Goal: Transaction & Acquisition: Purchase product/service

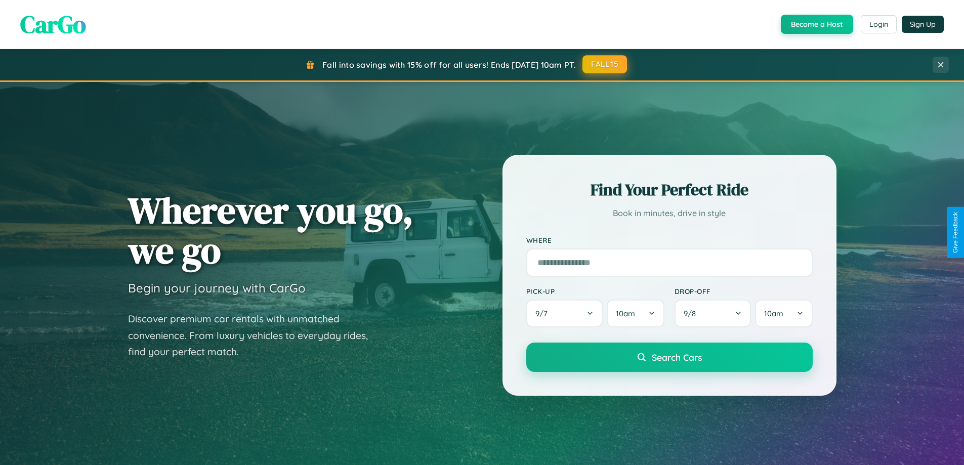
click at [605, 64] on button "FALL15" at bounding box center [605, 64] width 45 height 18
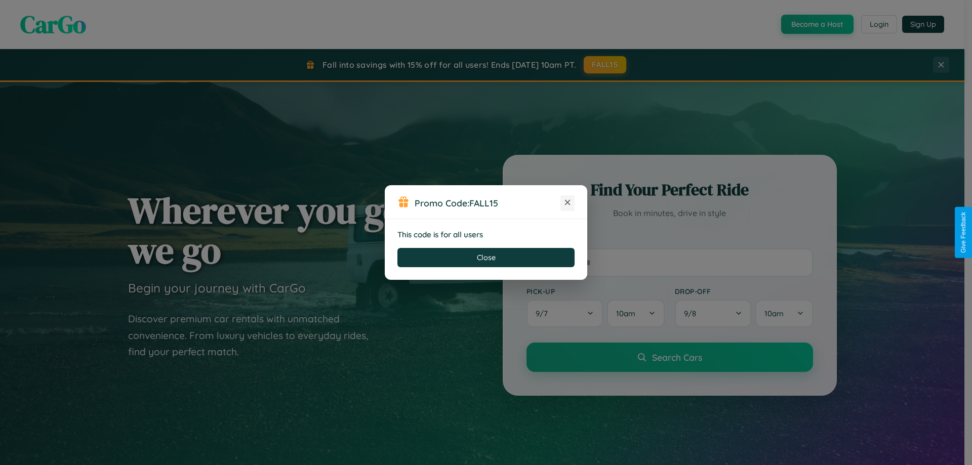
click at [567, 203] on icon at bounding box center [567, 202] width 10 height 10
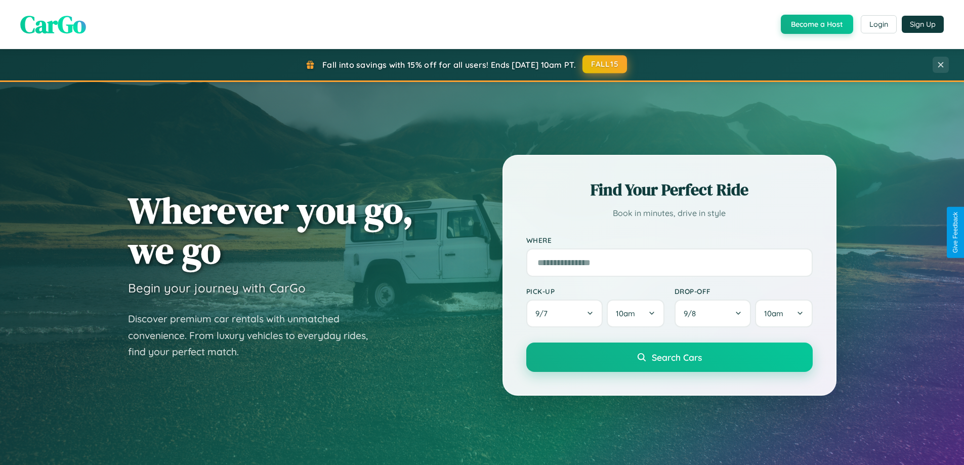
click at [605, 64] on button "FALL15" at bounding box center [605, 64] width 45 height 18
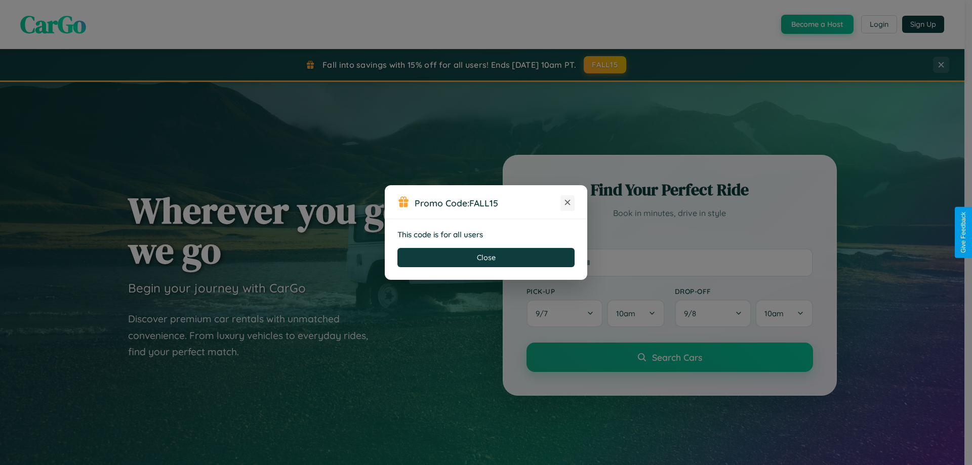
click at [567, 203] on icon at bounding box center [567, 202] width 10 height 10
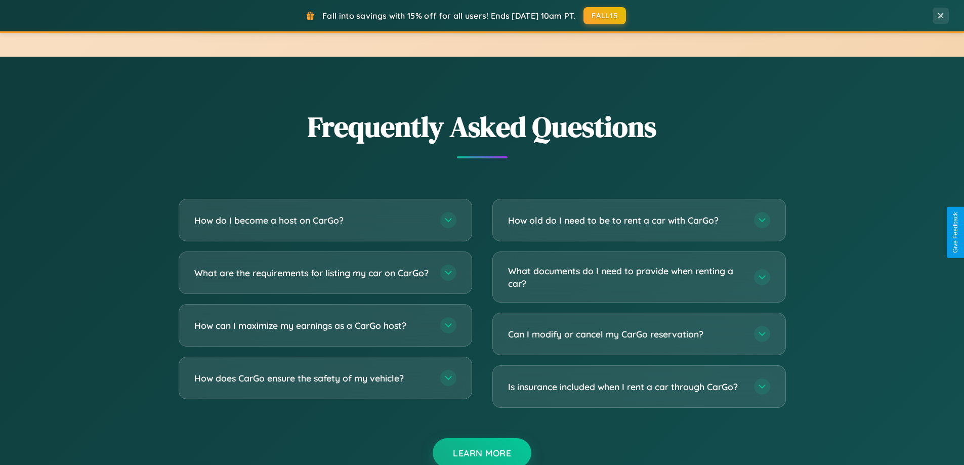
scroll to position [1948, 0]
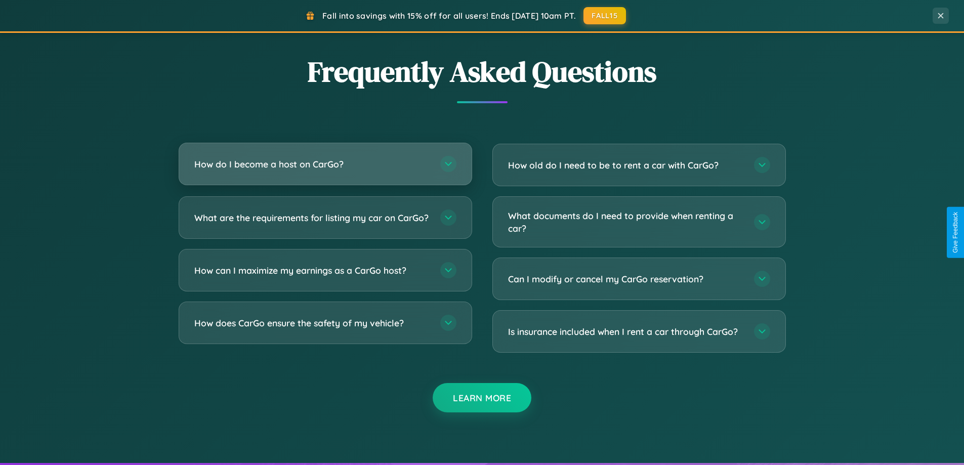
click at [325, 165] on h3 "How do I become a host on CarGo?" at bounding box center [312, 164] width 236 height 13
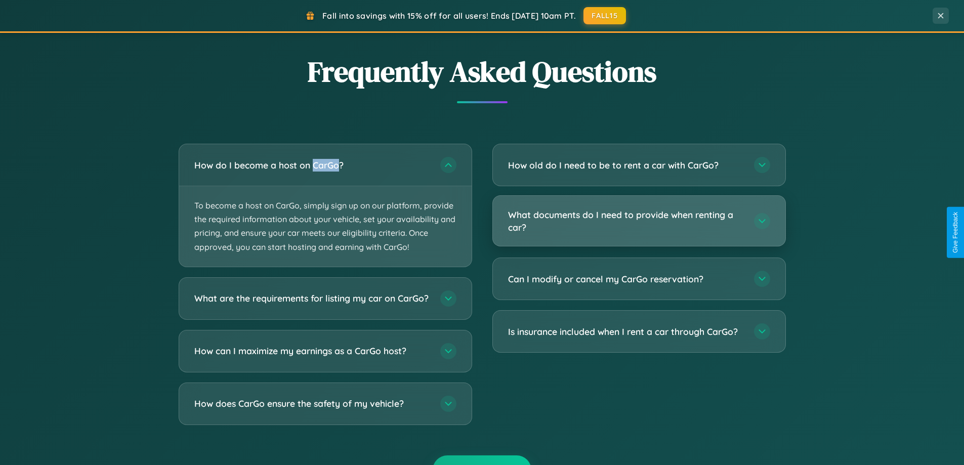
click at [639, 221] on h3 "What documents do I need to provide when renting a car?" at bounding box center [626, 221] width 236 height 25
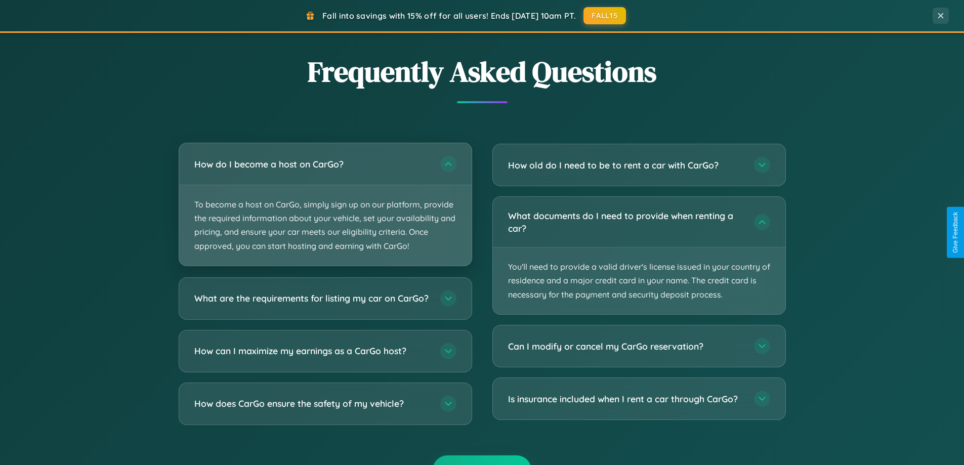
click at [325, 205] on p "To become a host on CarGo, simply sign up on our platform, provide the required…" at bounding box center [325, 225] width 293 height 80
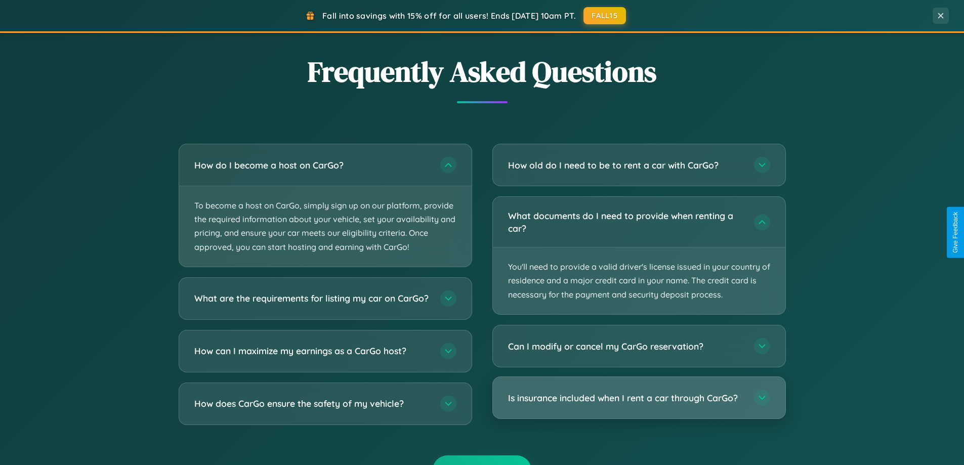
click at [639, 398] on h3 "Is insurance included when I rent a car through CarGo?" at bounding box center [626, 398] width 236 height 13
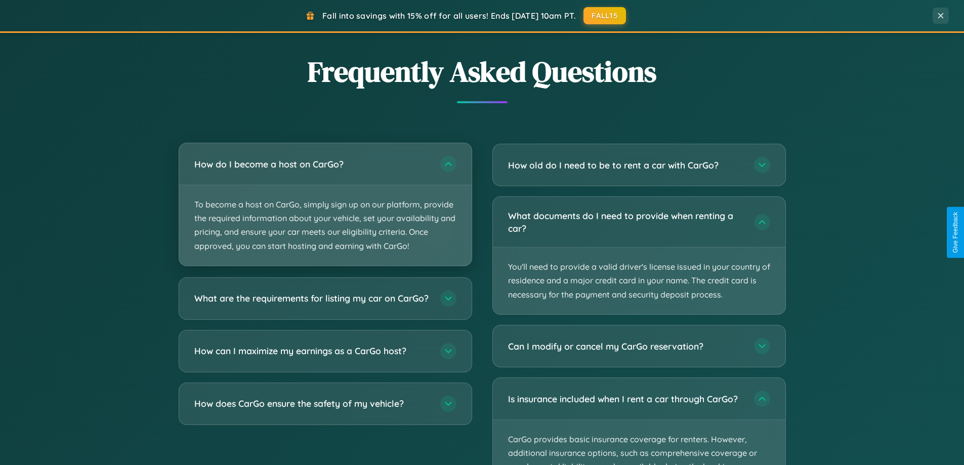
click at [325, 205] on p "To become a host on CarGo, simply sign up on our platform, provide the required…" at bounding box center [325, 225] width 293 height 80
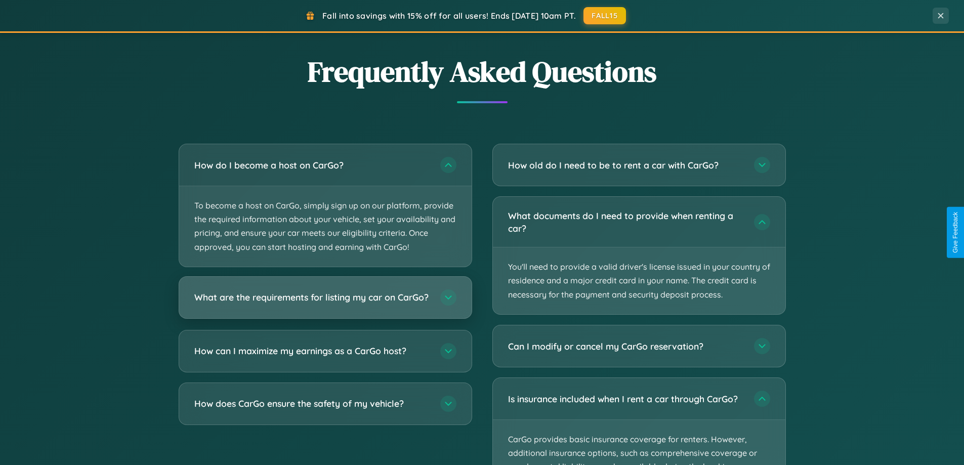
click at [325, 302] on h3 "What are the requirements for listing my car on CarGo?" at bounding box center [312, 297] width 236 height 13
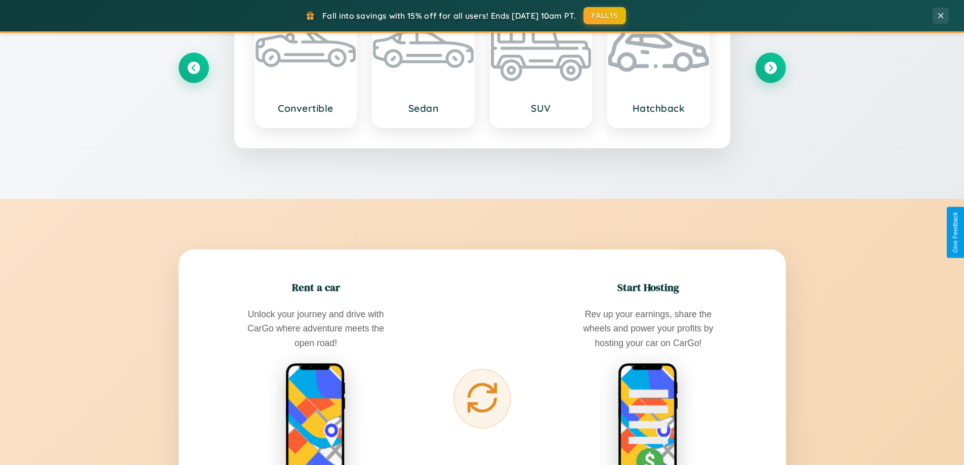
scroll to position [30, 0]
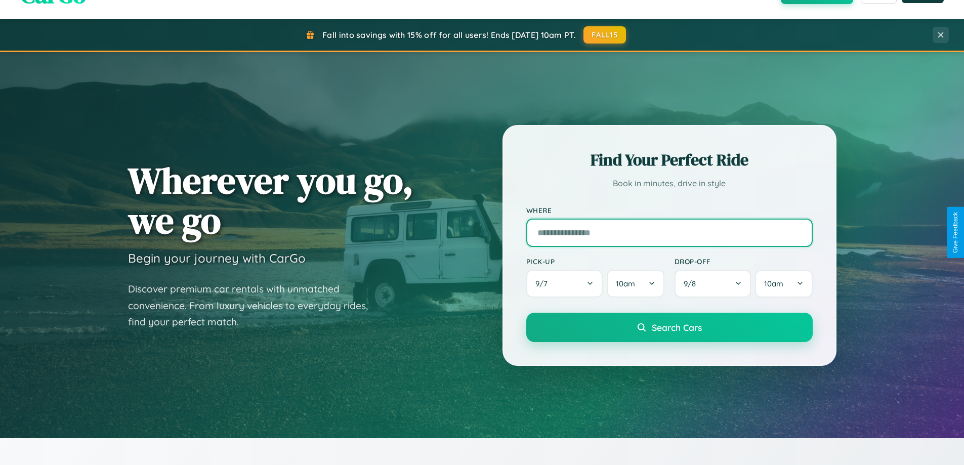
click at [669, 232] on input "text" at bounding box center [669, 233] width 287 height 28
type input "*****"
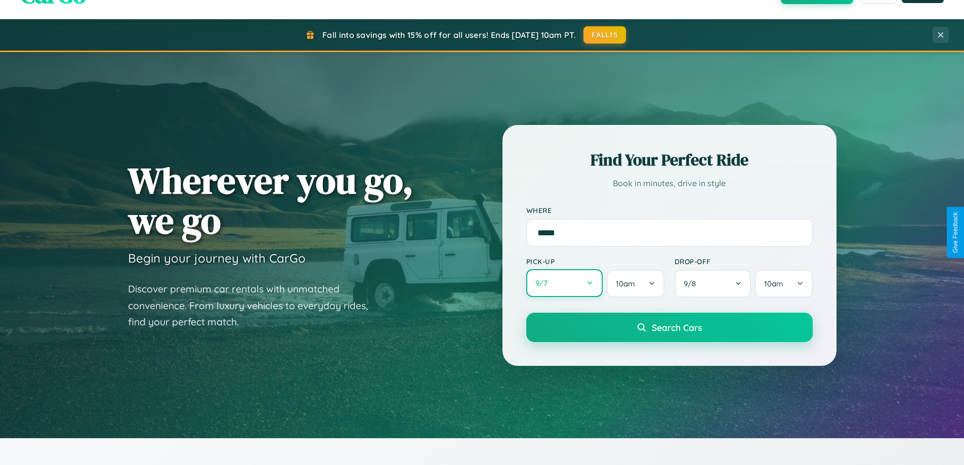
click at [564, 283] on button "9 / 7" at bounding box center [564, 283] width 77 height 28
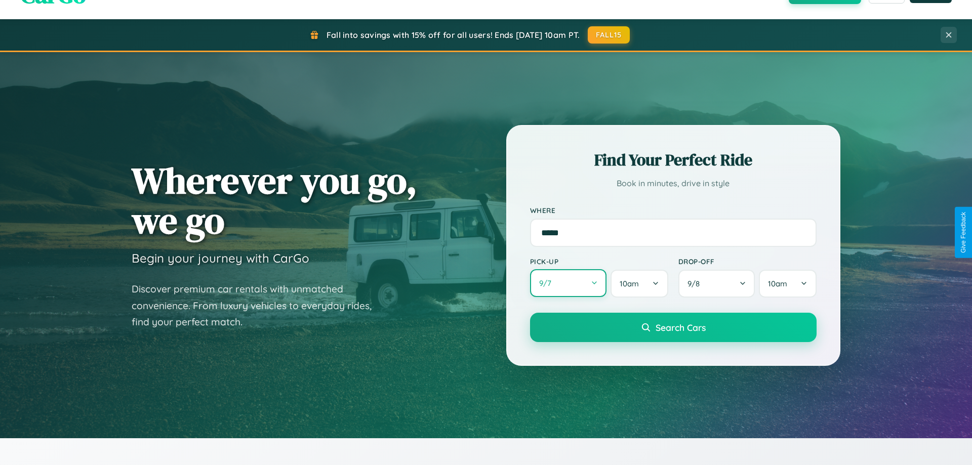
select select "*"
select select "****"
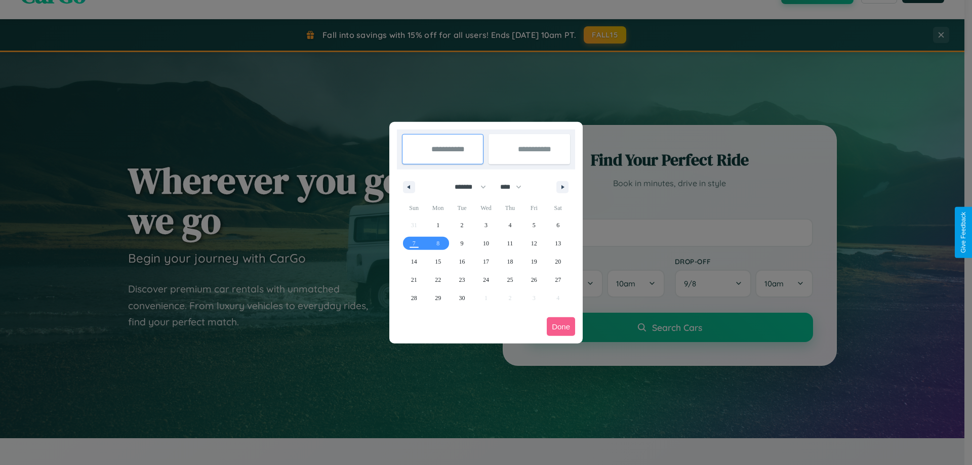
drag, startPoint x: 466, startPoint y: 187, endPoint x: 486, endPoint y: 203, distance: 25.9
click at [466, 187] on select "******* ******** ***** ***** *** **** **** ****** ********* ******* ******** **…" at bounding box center [468, 187] width 43 height 17
click at [558, 279] on span "27" at bounding box center [558, 280] width 6 height 18
type input "**********"
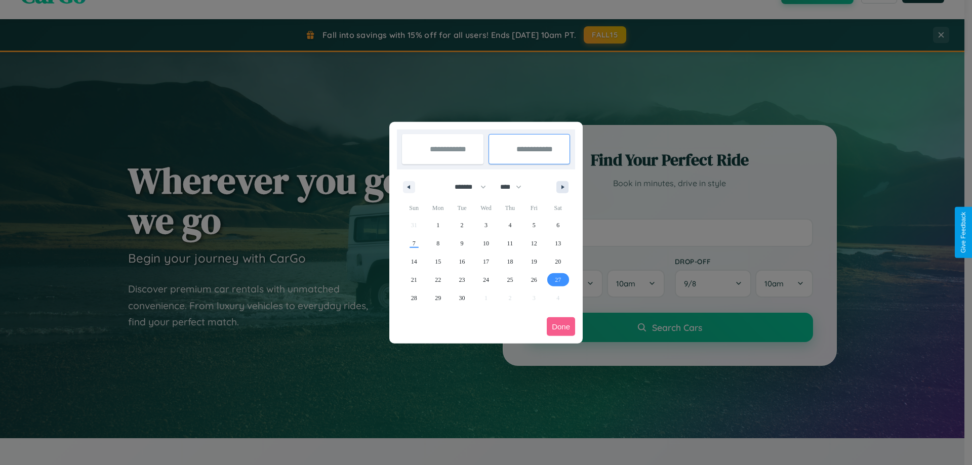
click at [562, 187] on icon "button" at bounding box center [564, 187] width 5 height 4
select select "*"
click at [438, 243] on span "6" at bounding box center [437, 243] width 3 height 18
type input "**********"
select select "*"
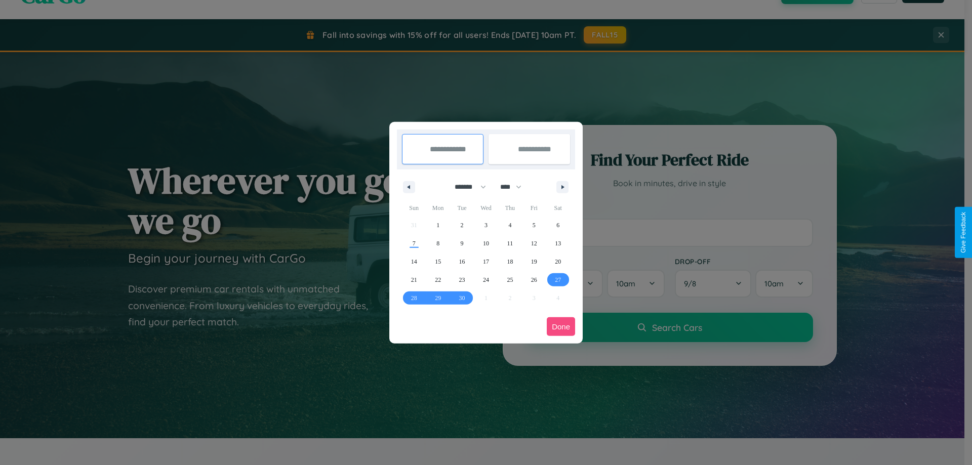
click at [561, 326] on button "Done" at bounding box center [561, 326] width 28 height 19
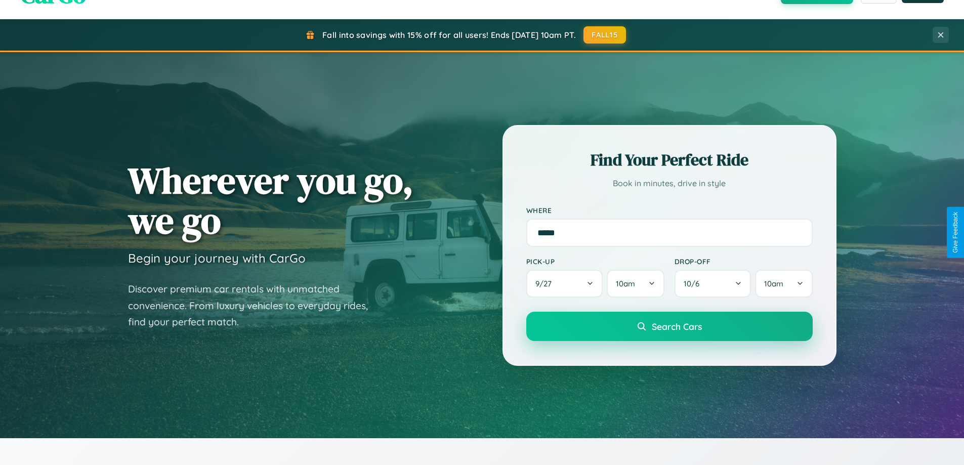
click at [669, 326] on span "Search Cars" at bounding box center [677, 326] width 50 height 11
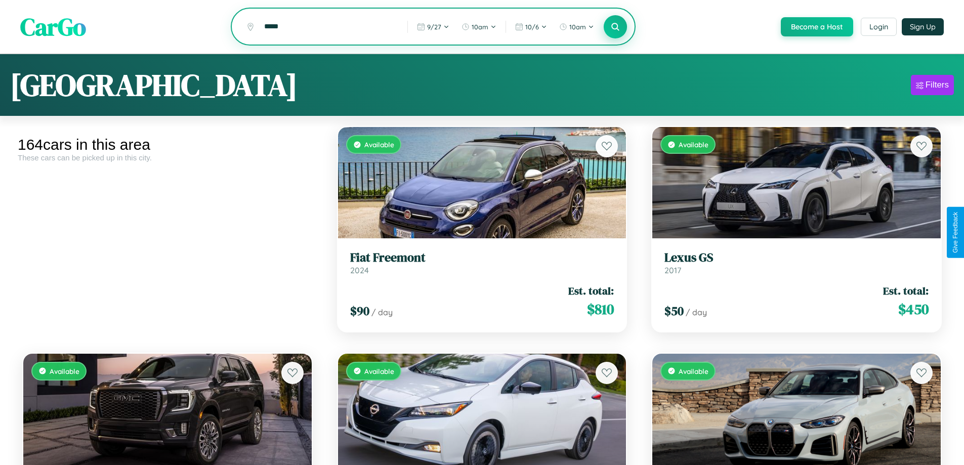
click at [615, 27] on icon at bounding box center [616, 27] width 10 height 10
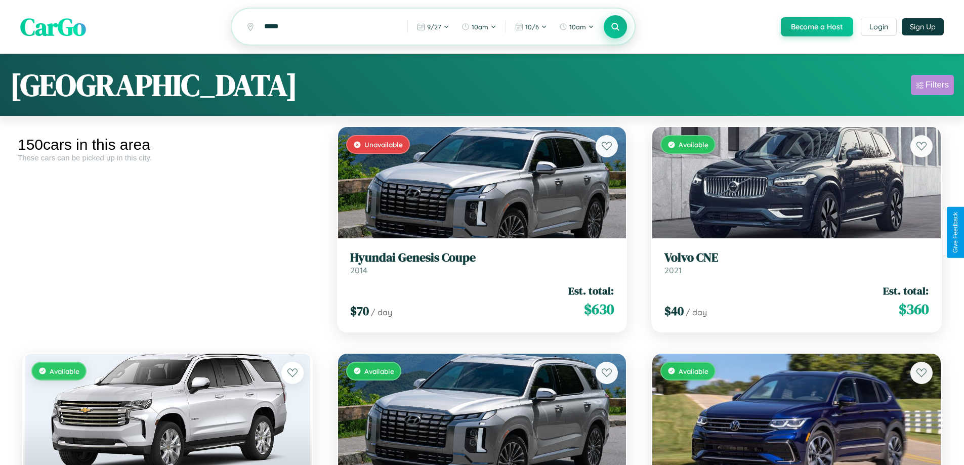
click at [932, 87] on div "Filters" at bounding box center [937, 85] width 23 height 10
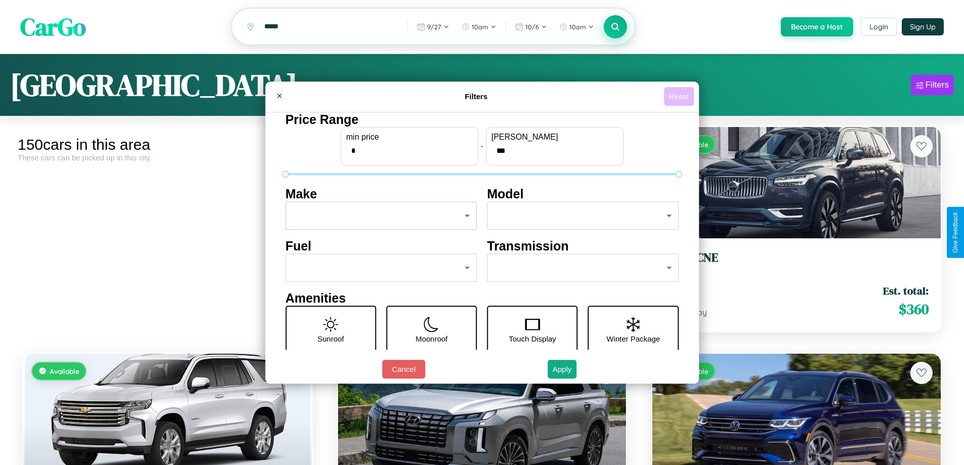
click at [680, 96] on button "Reset" at bounding box center [679, 96] width 30 height 19
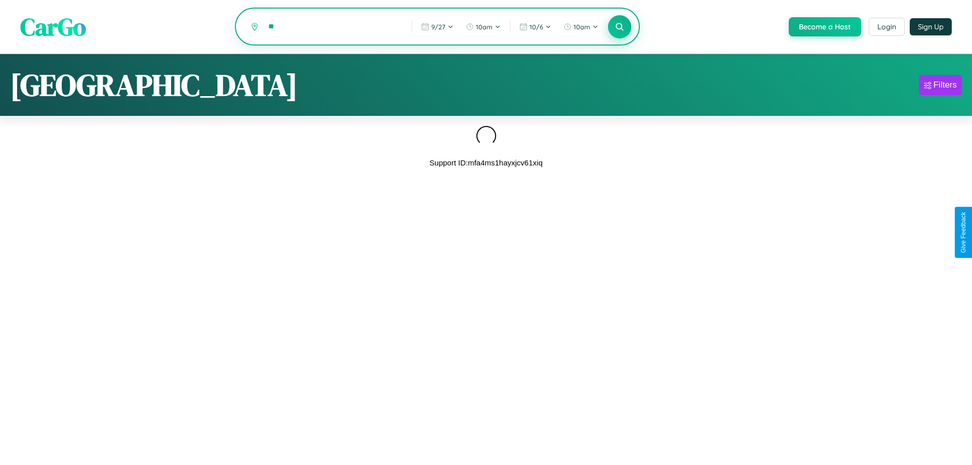
type input "*"
type input "*****"
click at [619, 27] on icon at bounding box center [620, 27] width 10 height 10
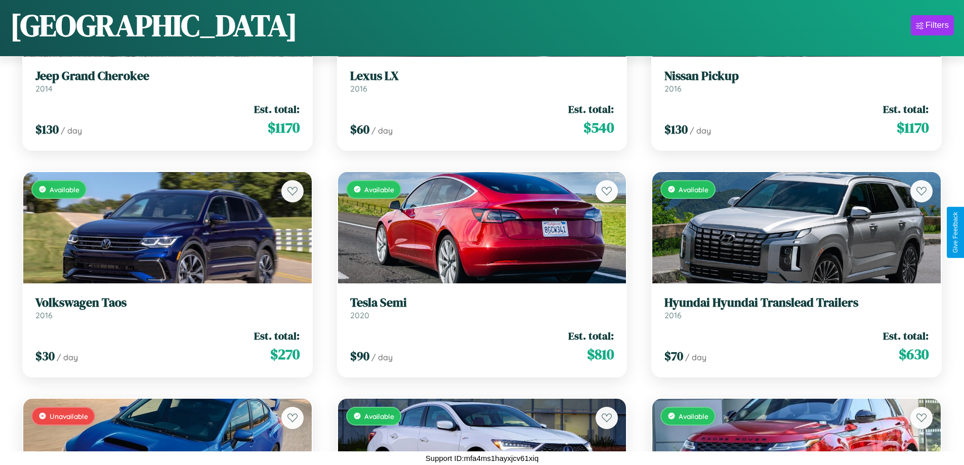
scroll to position [8982, 0]
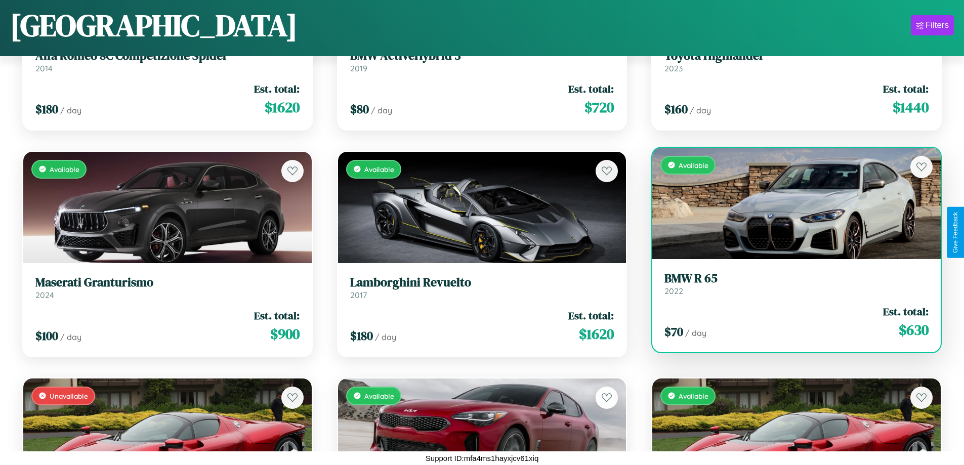
click at [790, 203] on div "Available" at bounding box center [796, 203] width 289 height 111
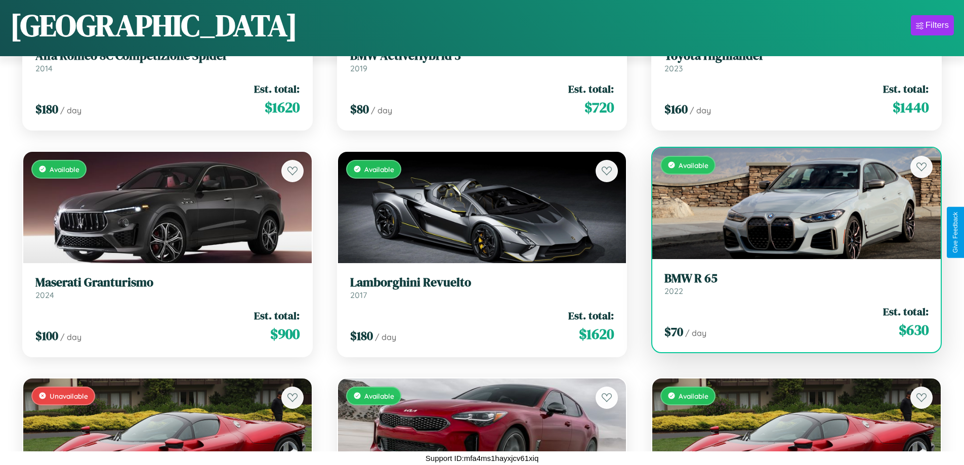
click at [790, 203] on div "Available" at bounding box center [796, 203] width 289 height 111
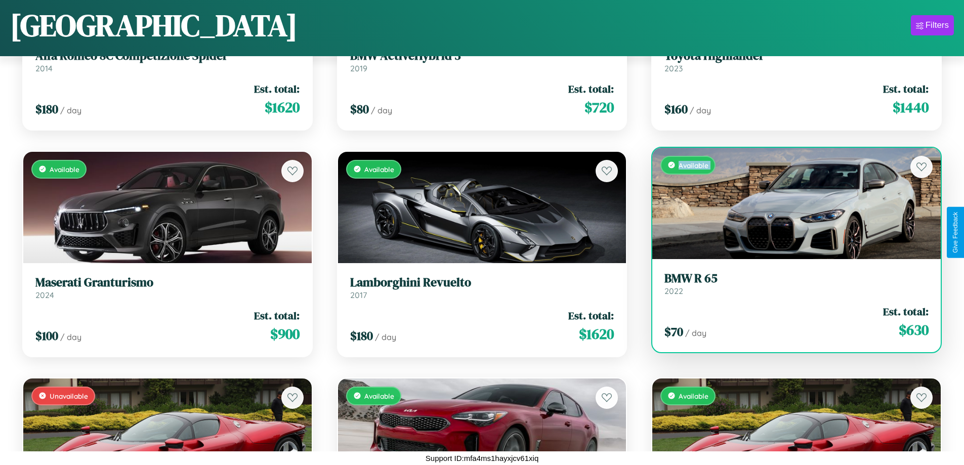
click at [790, 203] on div "Available" at bounding box center [796, 203] width 289 height 111
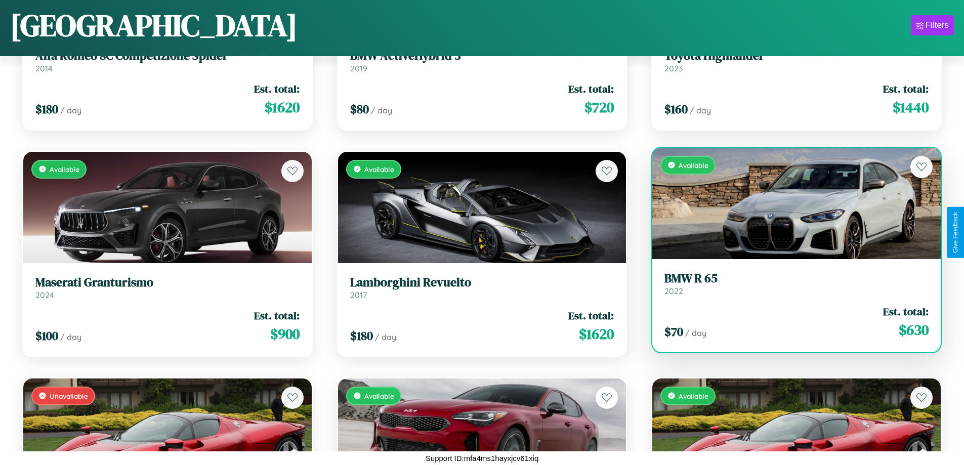
click at [790, 203] on div "Available" at bounding box center [796, 203] width 289 height 111
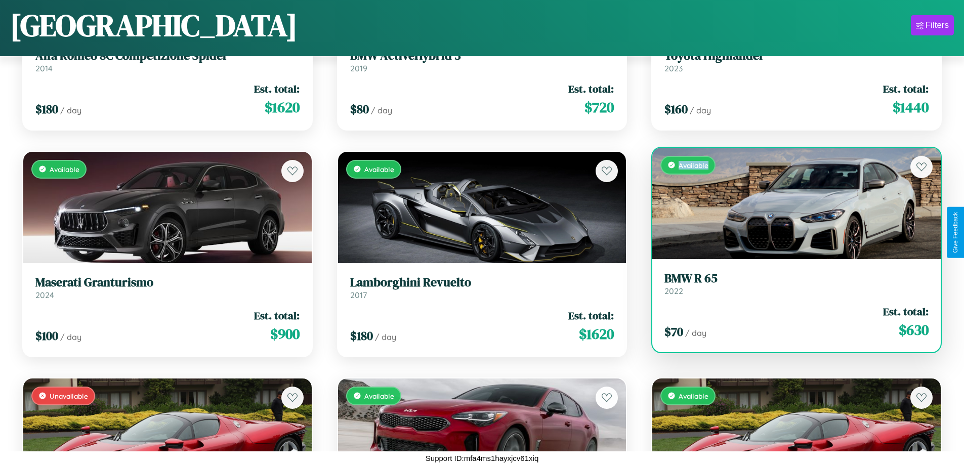
click at [790, 203] on div "Available" at bounding box center [796, 203] width 289 height 111
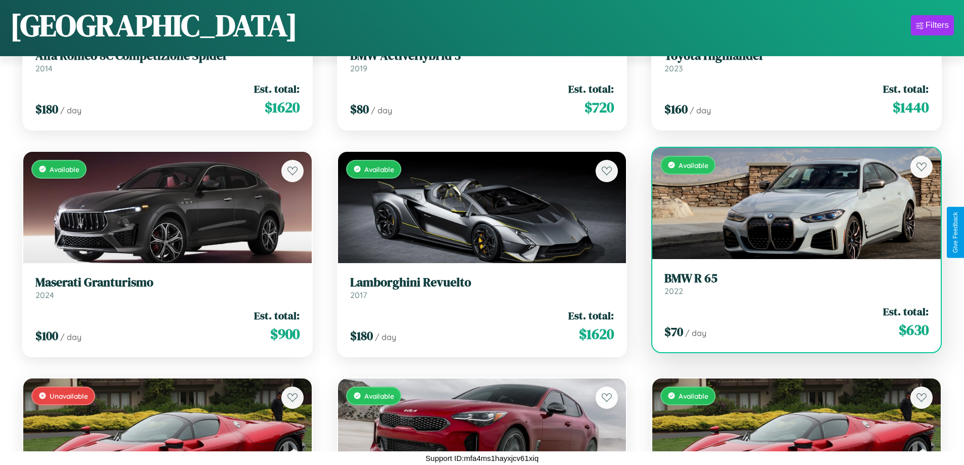
click at [790, 283] on h3 "BMW R 65" at bounding box center [797, 278] width 264 height 15
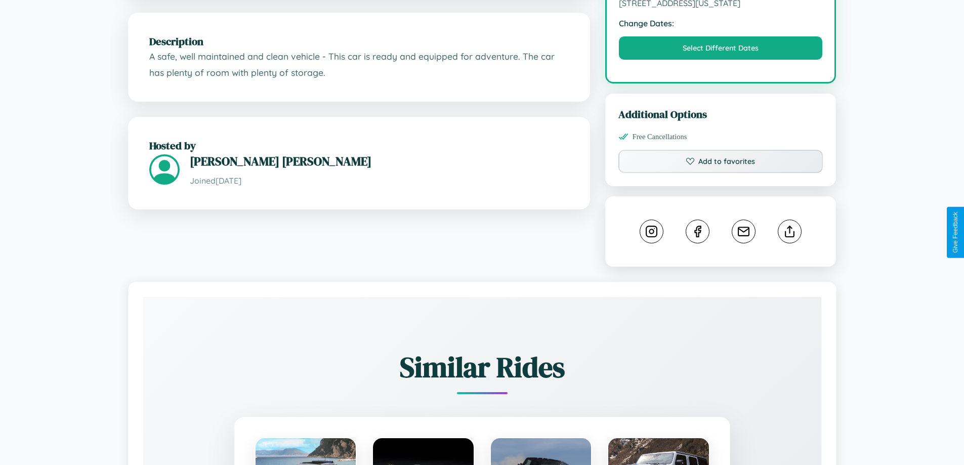
scroll to position [333, 0]
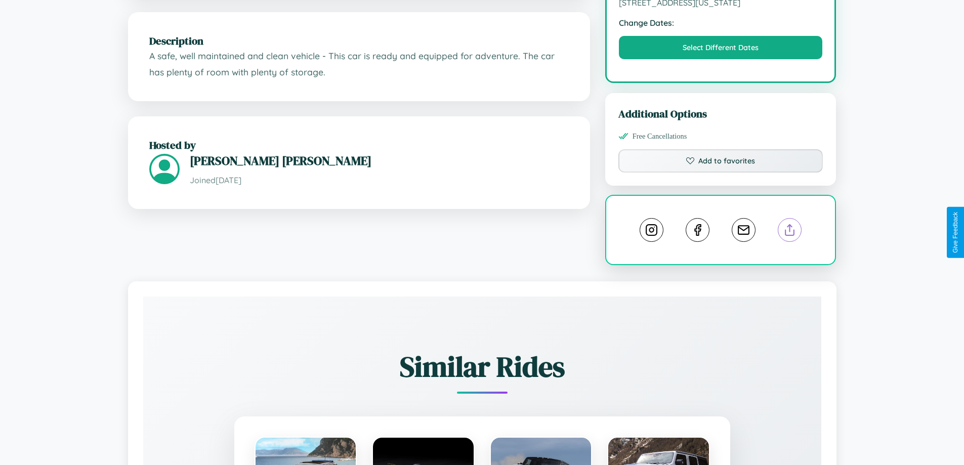
click at [790, 231] on line at bounding box center [790, 228] width 0 height 7
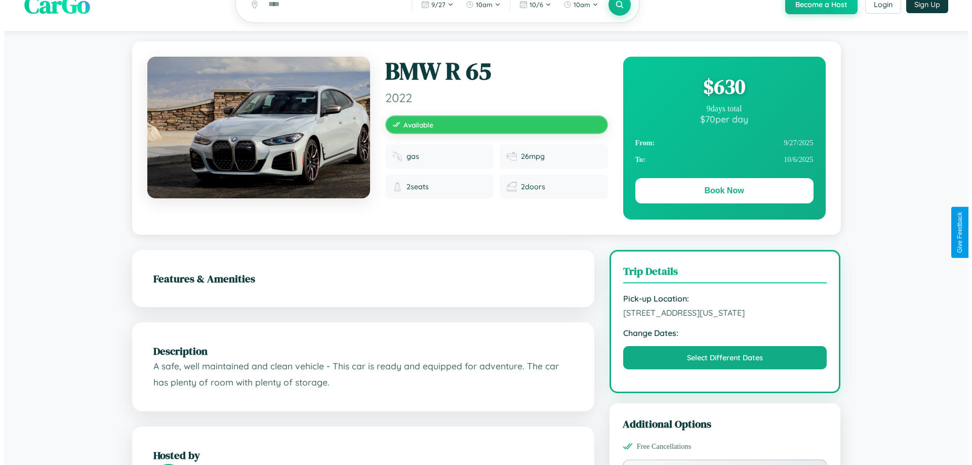
scroll to position [0, 0]
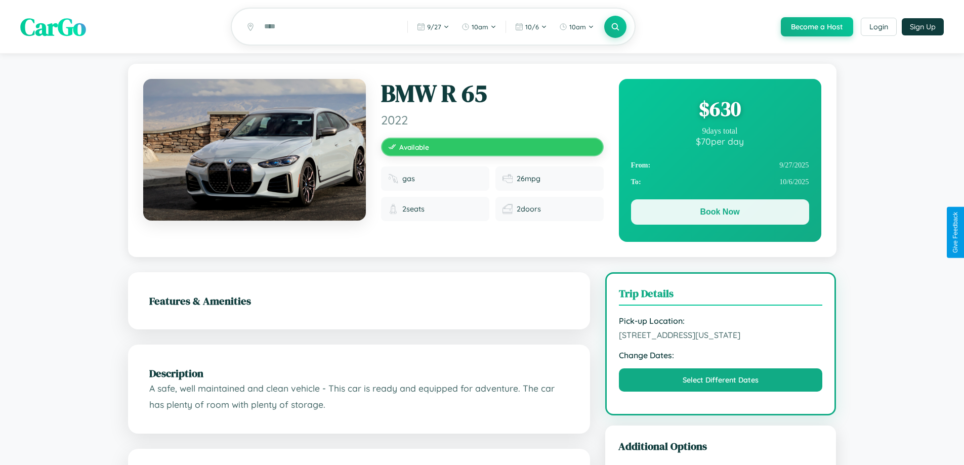
click at [720, 214] on button "Book Now" at bounding box center [720, 211] width 178 height 25
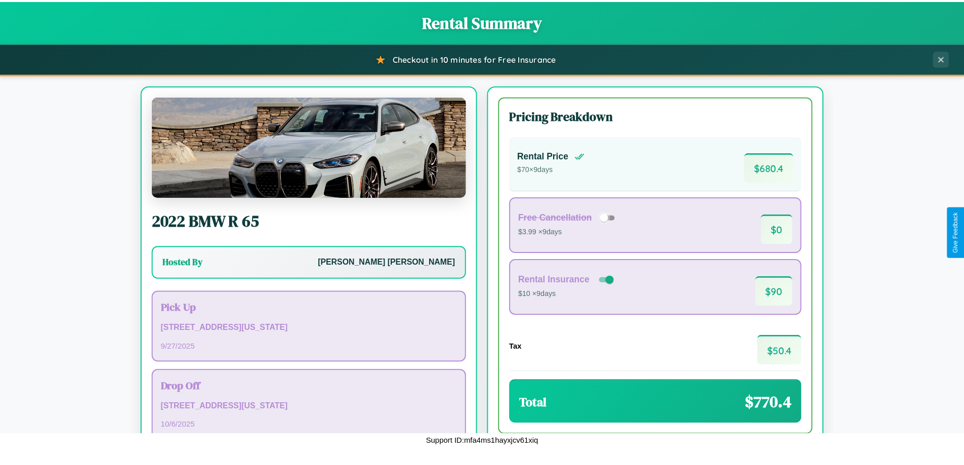
scroll to position [69, 0]
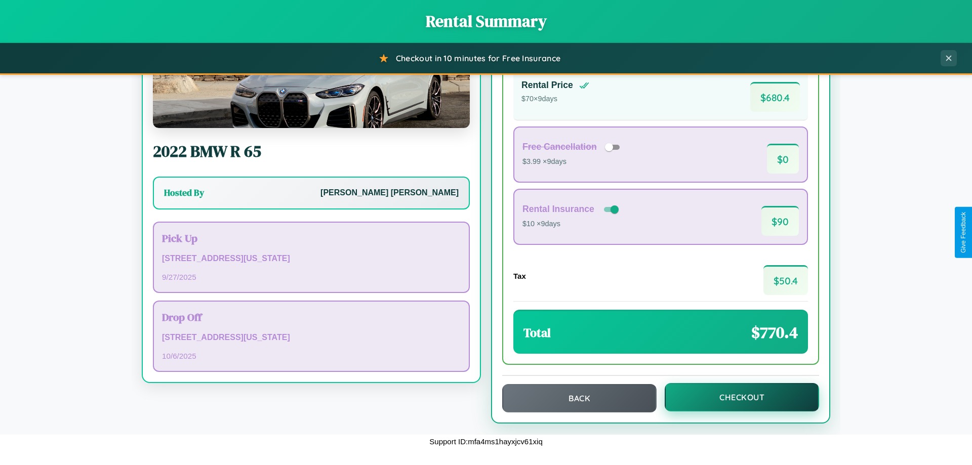
click at [735, 397] on button "Checkout" at bounding box center [742, 397] width 154 height 28
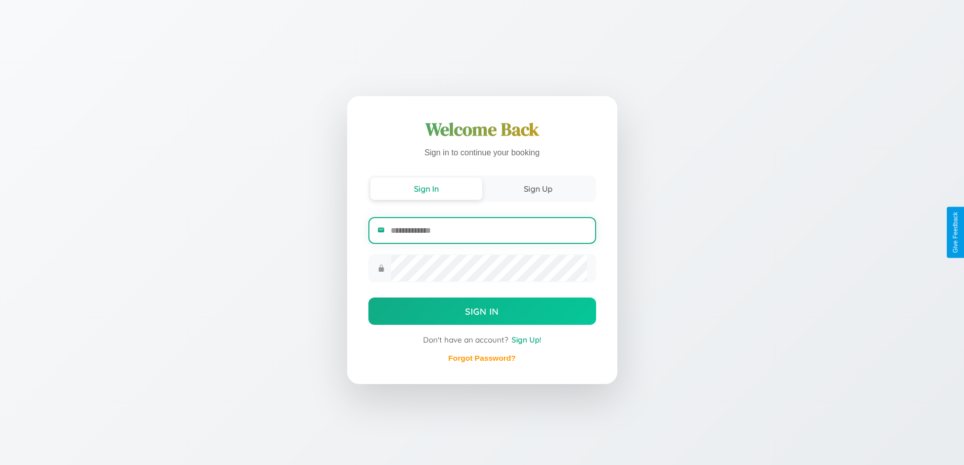
click at [488, 230] on input "email" at bounding box center [489, 230] width 196 height 25
